Goal: Task Accomplishment & Management: Use online tool/utility

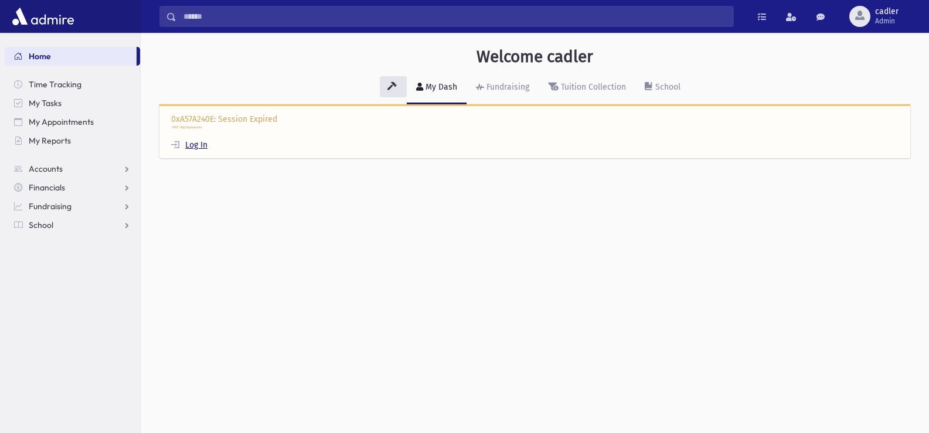
click at [195, 144] on link "Log In" at bounding box center [189, 145] width 36 height 10
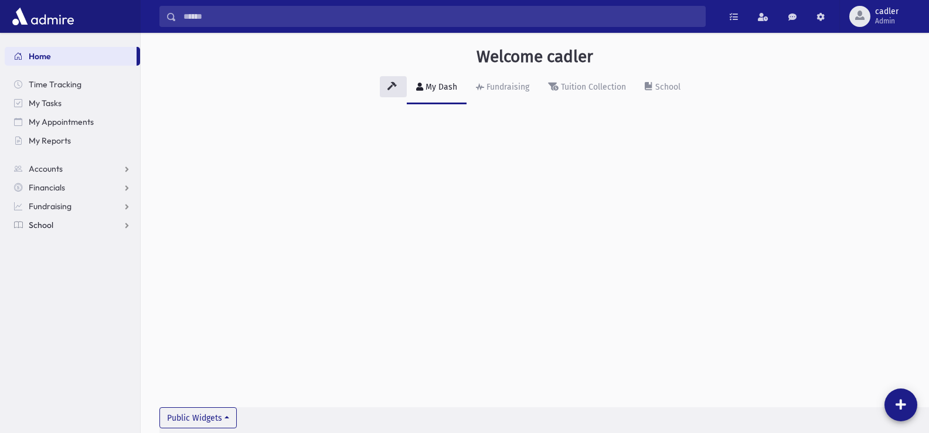
click at [50, 226] on span "School" at bounding box center [41, 225] width 25 height 11
click at [56, 265] on span "Attendance" at bounding box center [56, 262] width 43 height 11
click at [55, 280] on span "Entry" at bounding box center [55, 281] width 20 height 11
